Goal: Check status: Check status

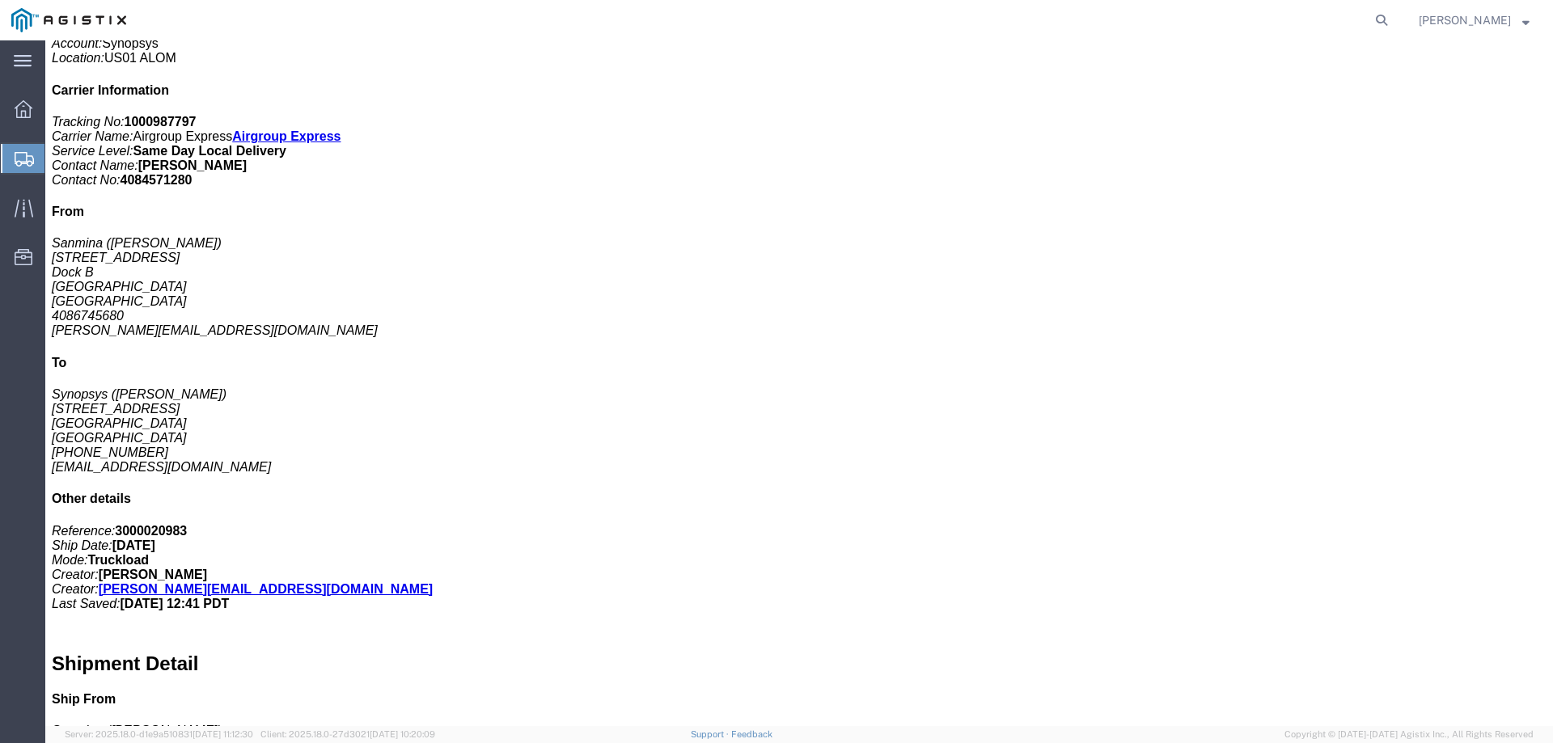
scroll to position [162, 0]
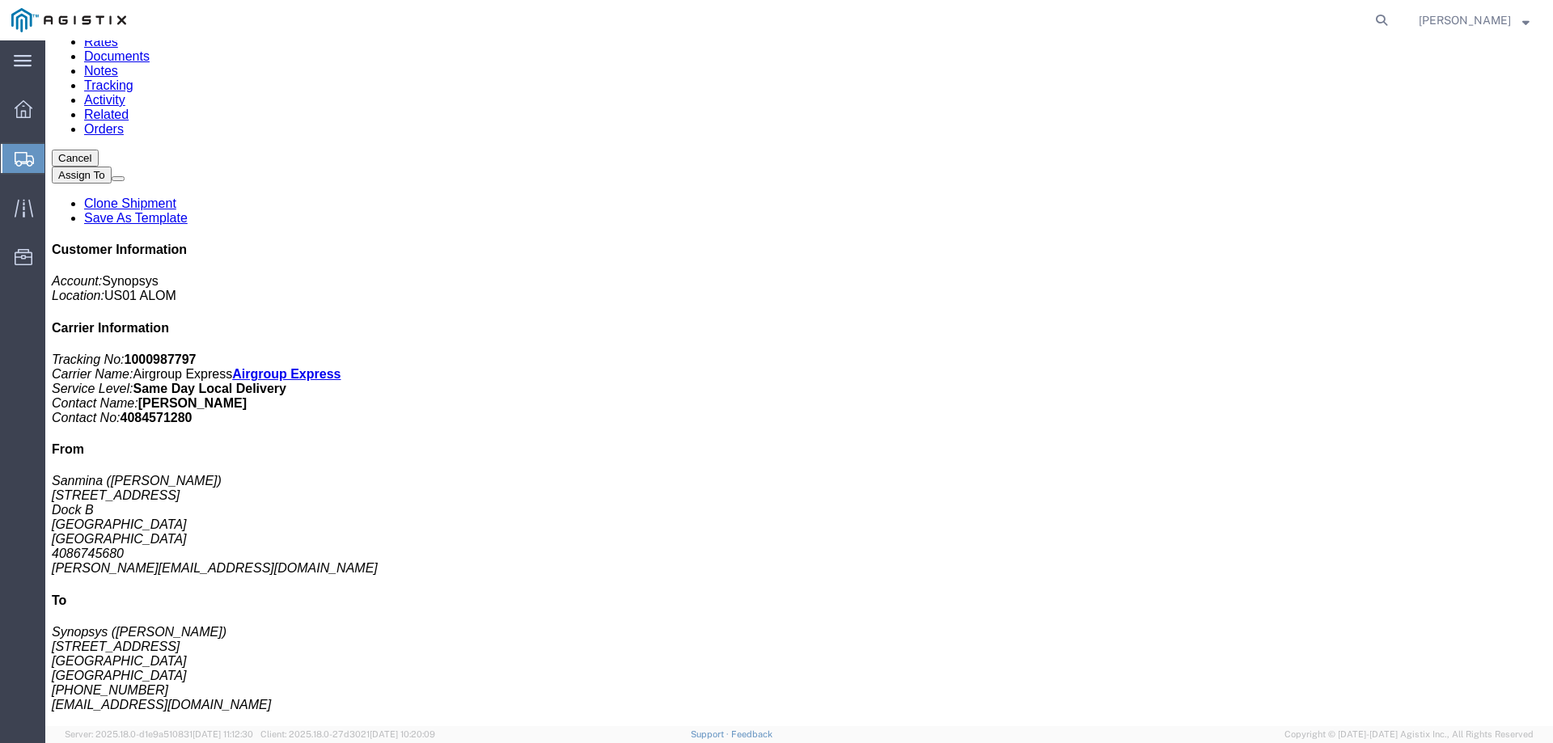
click link "Documents"
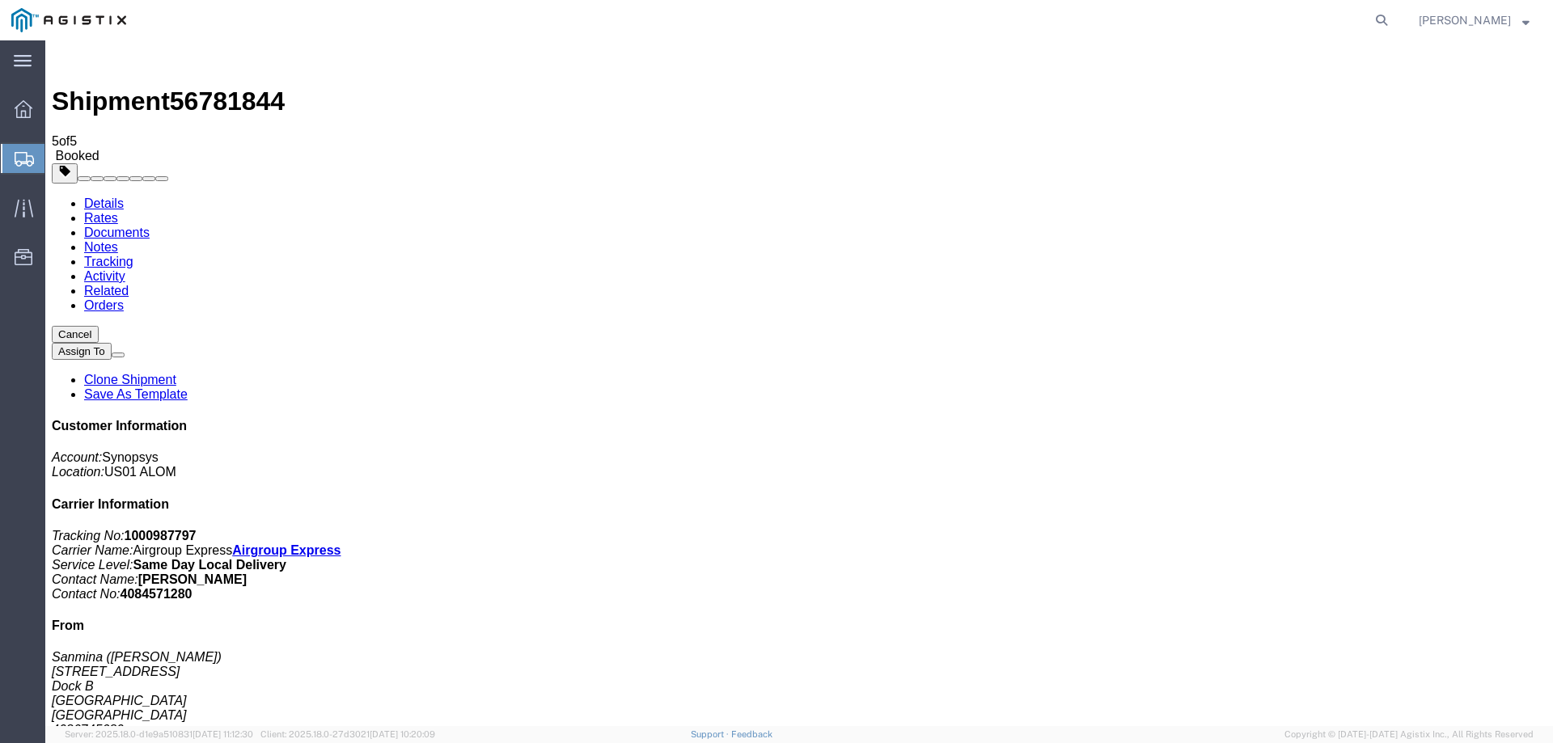
drag, startPoint x: 125, startPoint y: 221, endPoint x: 1473, endPoint y: 43, distance: 1359.3
